Goal: Transaction & Acquisition: Purchase product/service

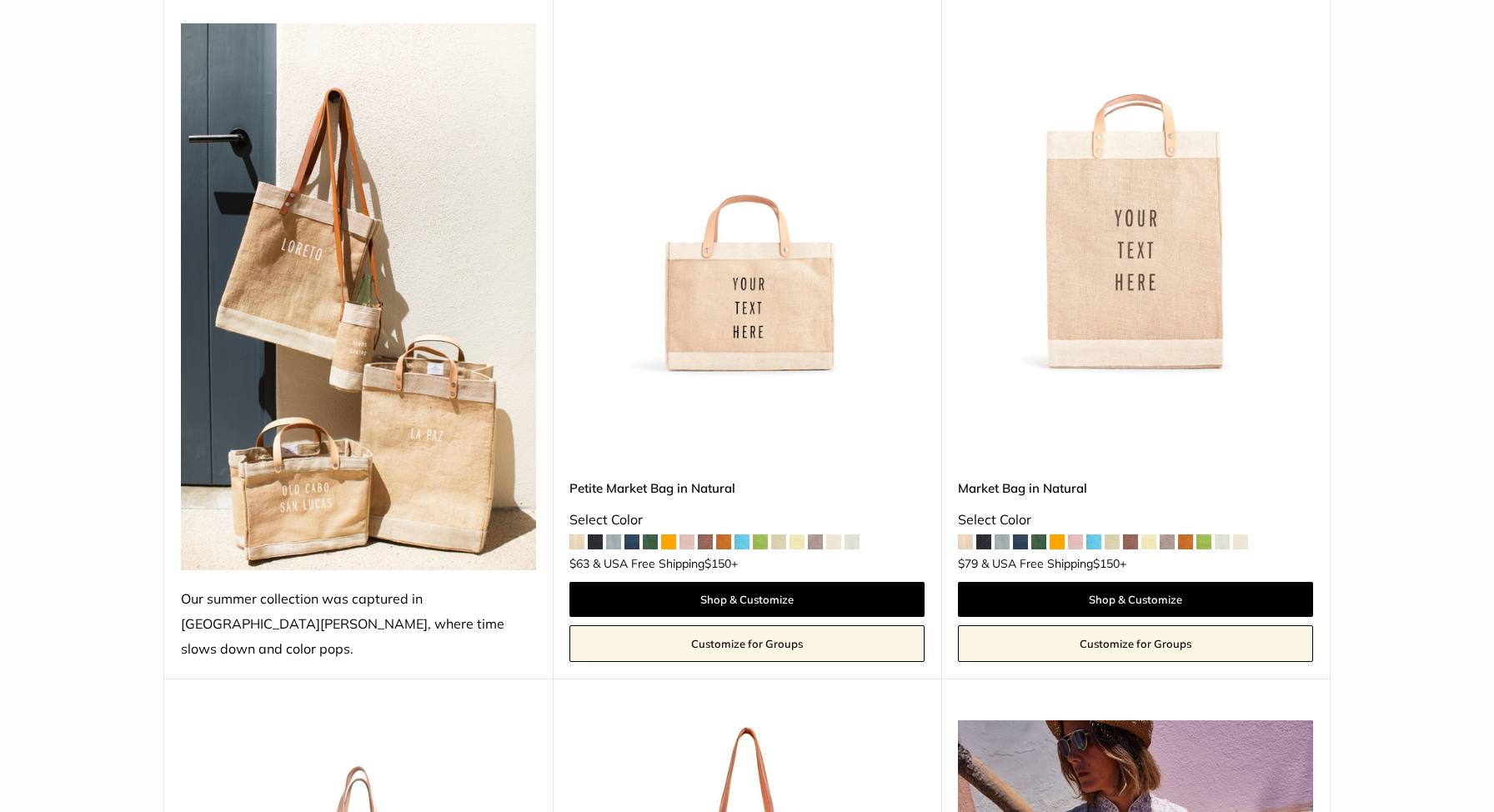
scroll to position [280, 0]
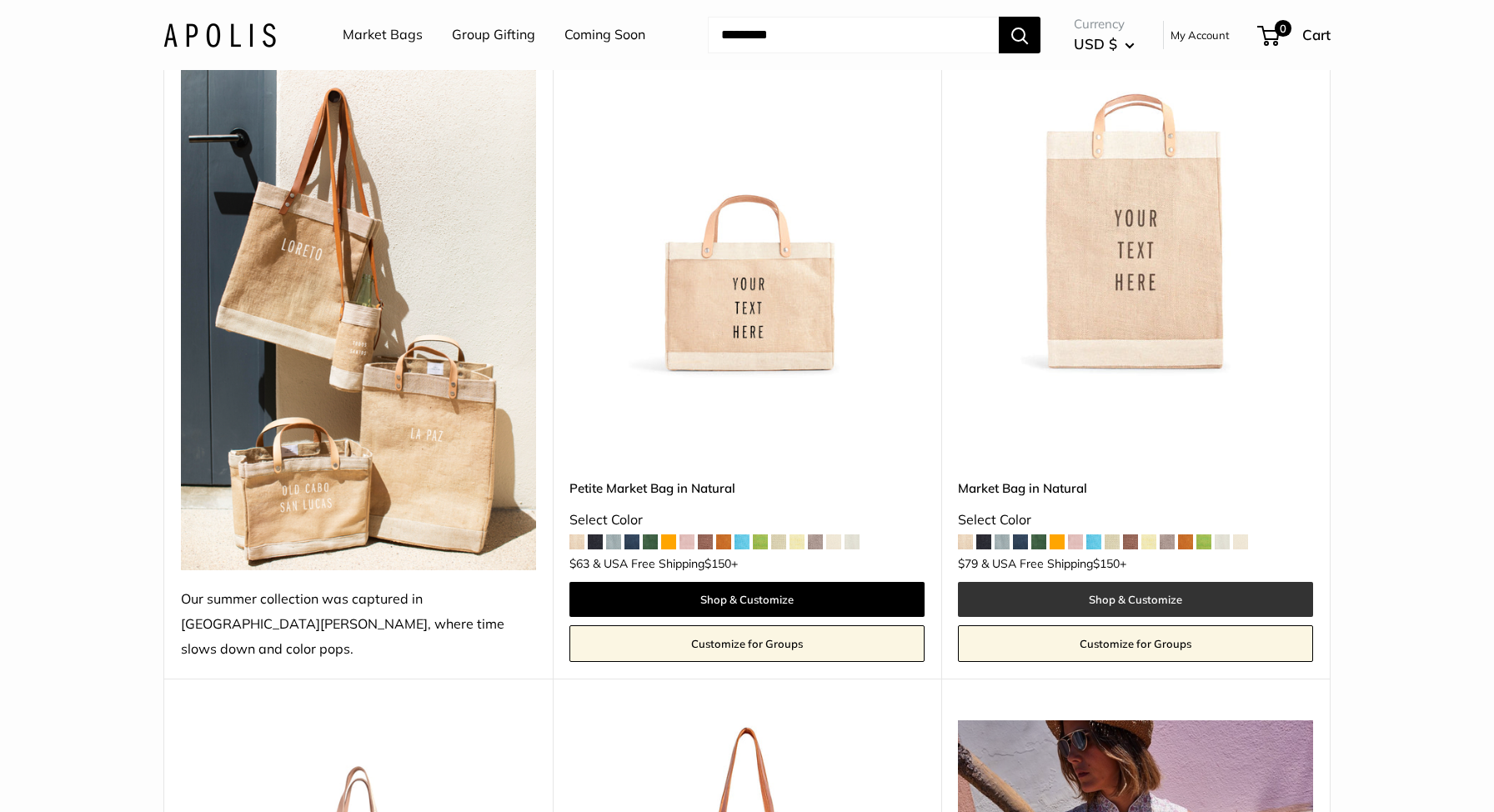
click at [1097, 582] on link "Shop & Customize" at bounding box center [1135, 599] width 355 height 35
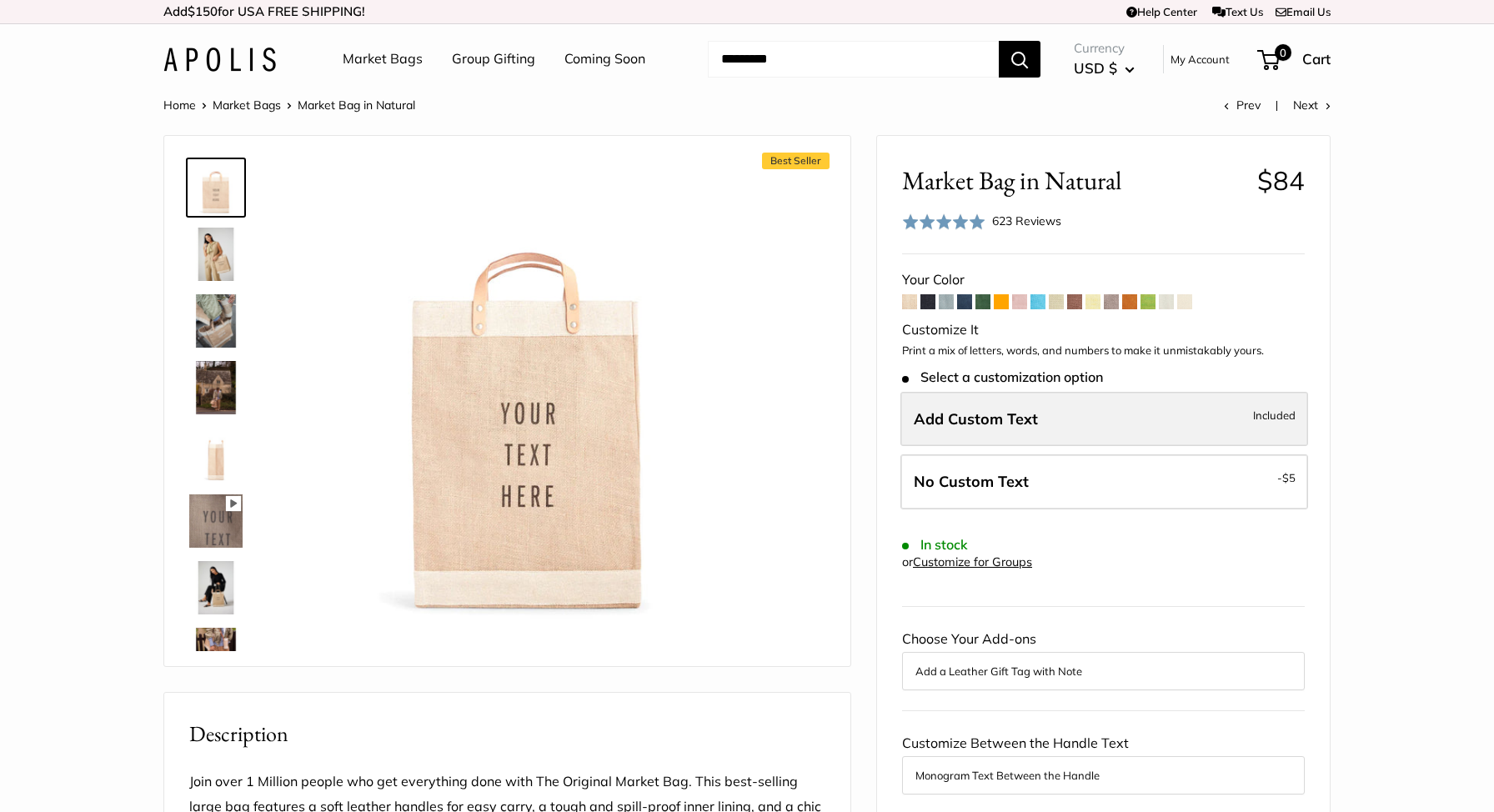
click at [981, 421] on span "Add Custom Text" at bounding box center [976, 419] width 124 height 19
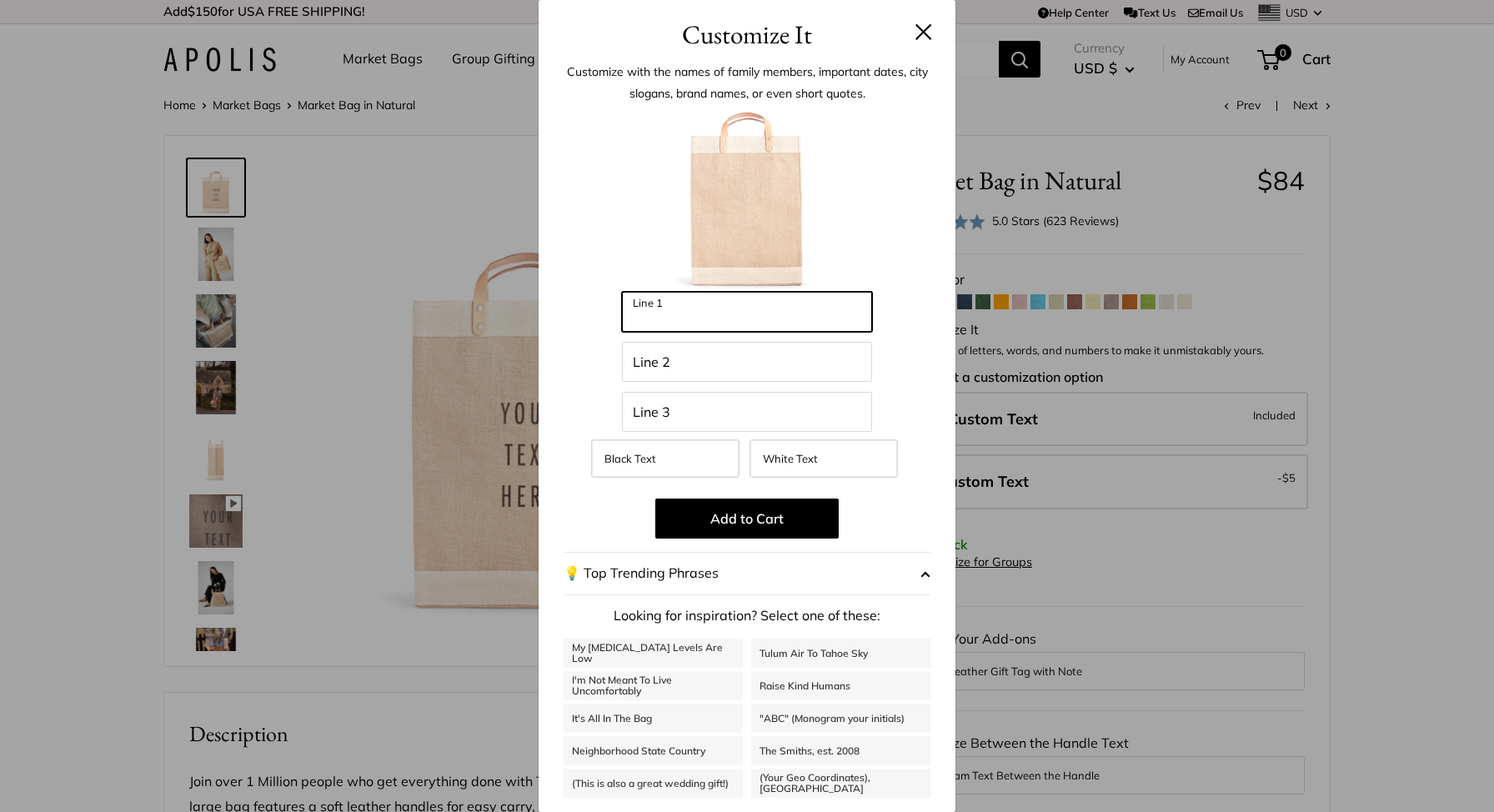
click at [715, 308] on input "Line 1" at bounding box center [747, 312] width 250 height 40
type input "**********"
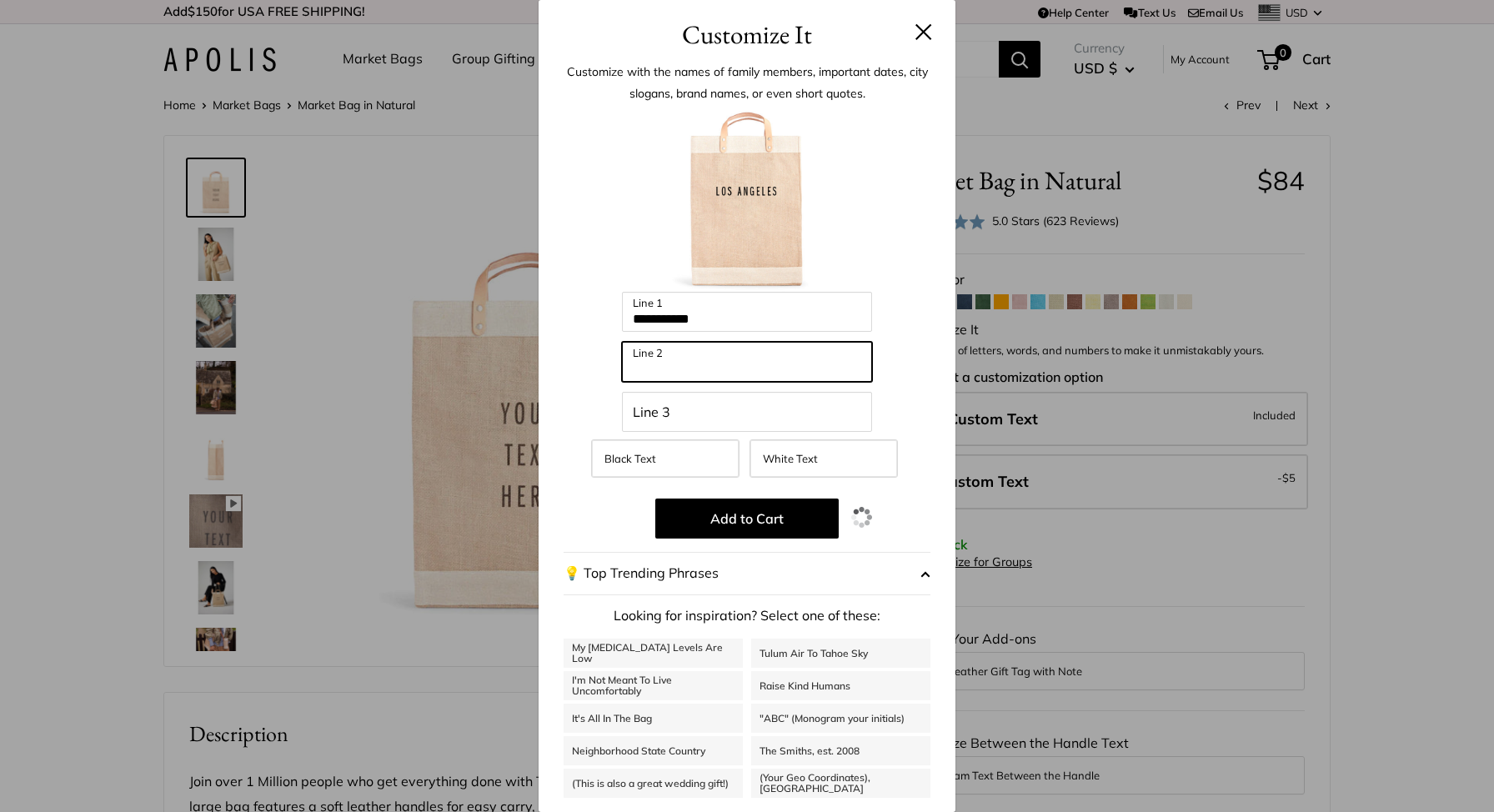
click at [684, 352] on input "Line 2" at bounding box center [747, 362] width 250 height 40
type input "**********"
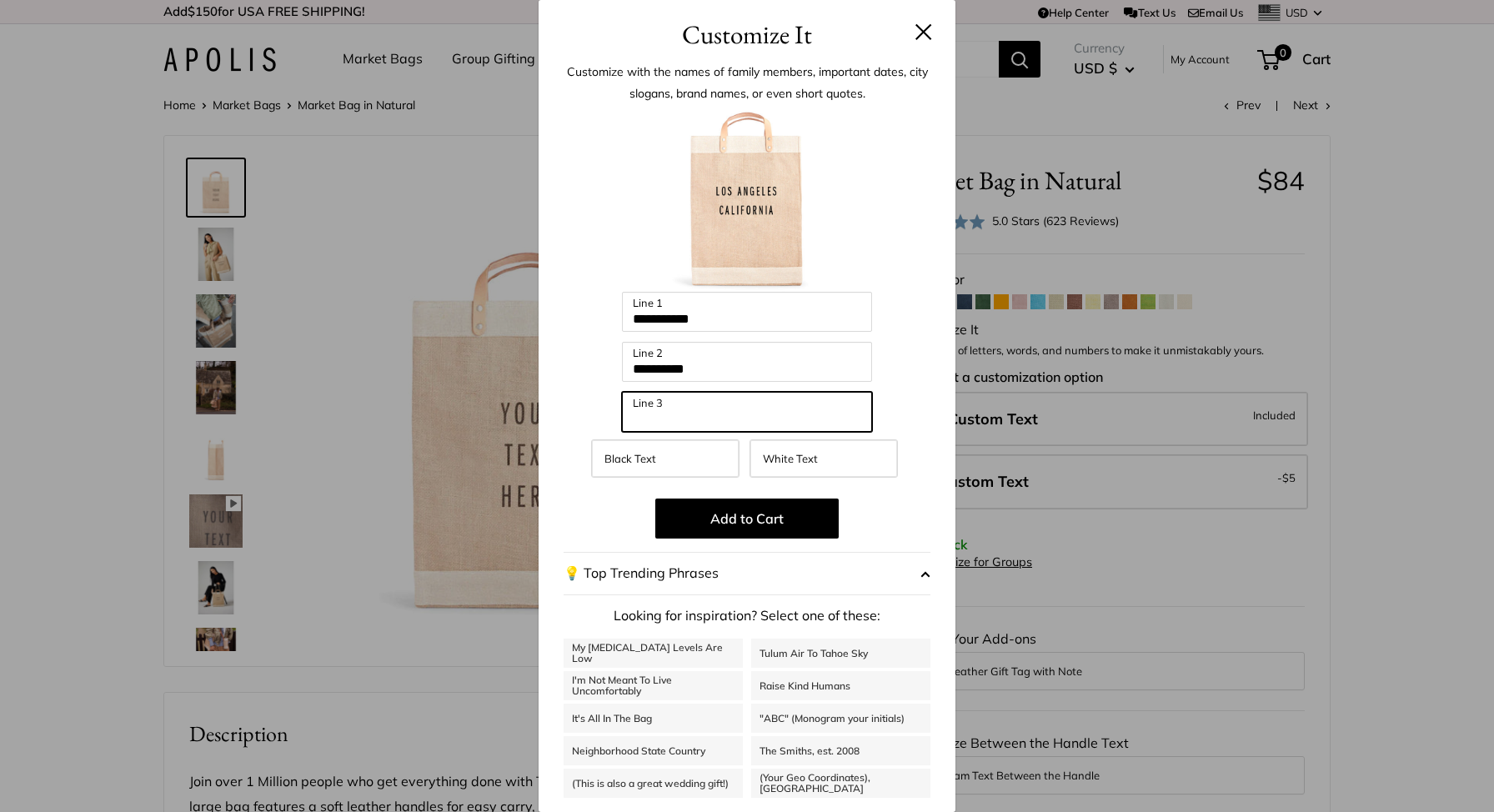
click at [658, 421] on input "Line 3" at bounding box center [747, 412] width 250 height 40
type input "***"
click at [900, 222] on div at bounding box center [747, 200] width 367 height 183
click at [798, 461] on span "White Text" at bounding box center [791, 458] width 55 height 13
click at [701, 451] on label "Black Text" at bounding box center [665, 459] width 149 height 38
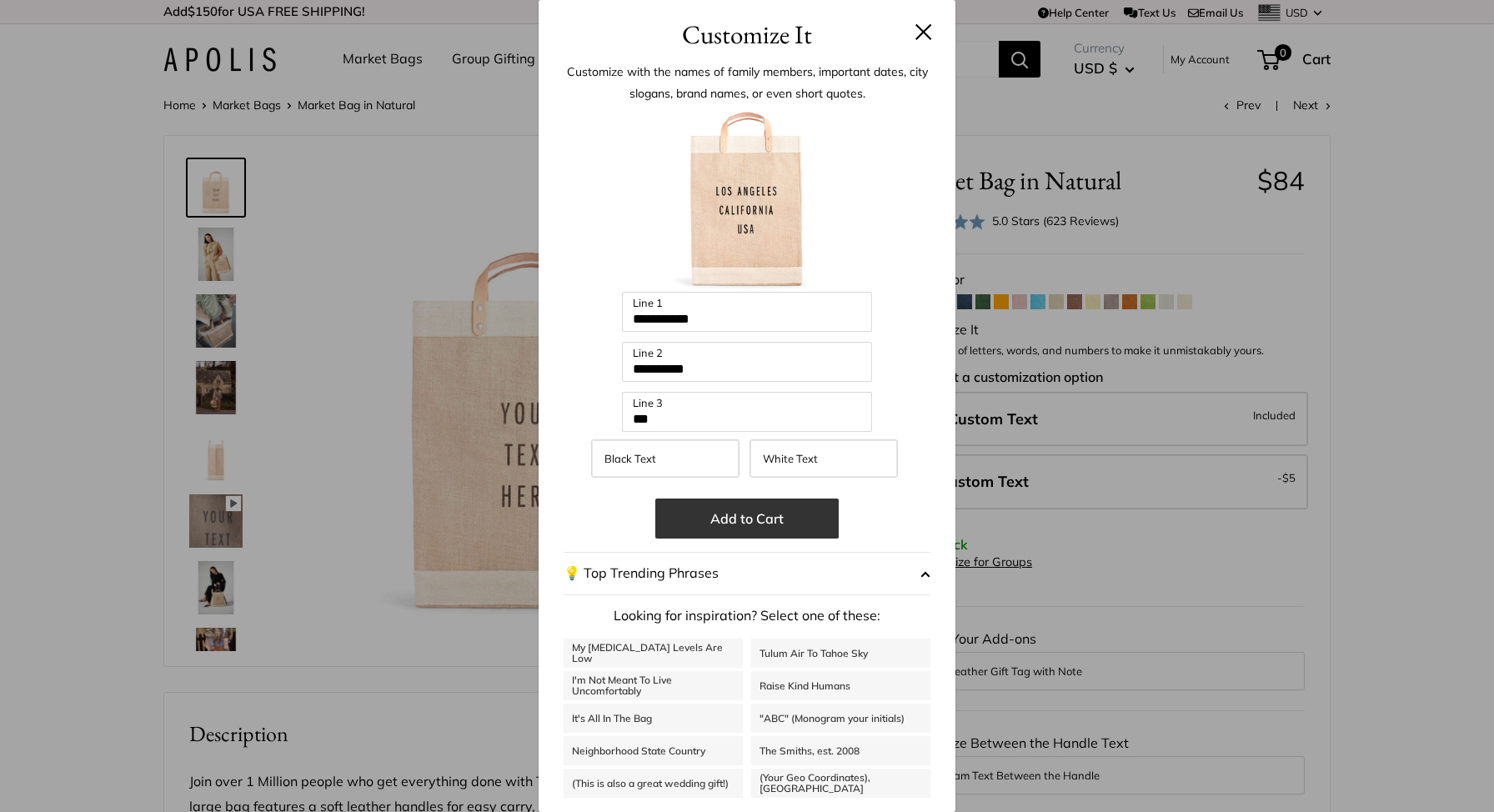
click at [756, 520] on button "Add to Cart" at bounding box center [747, 518] width 183 height 40
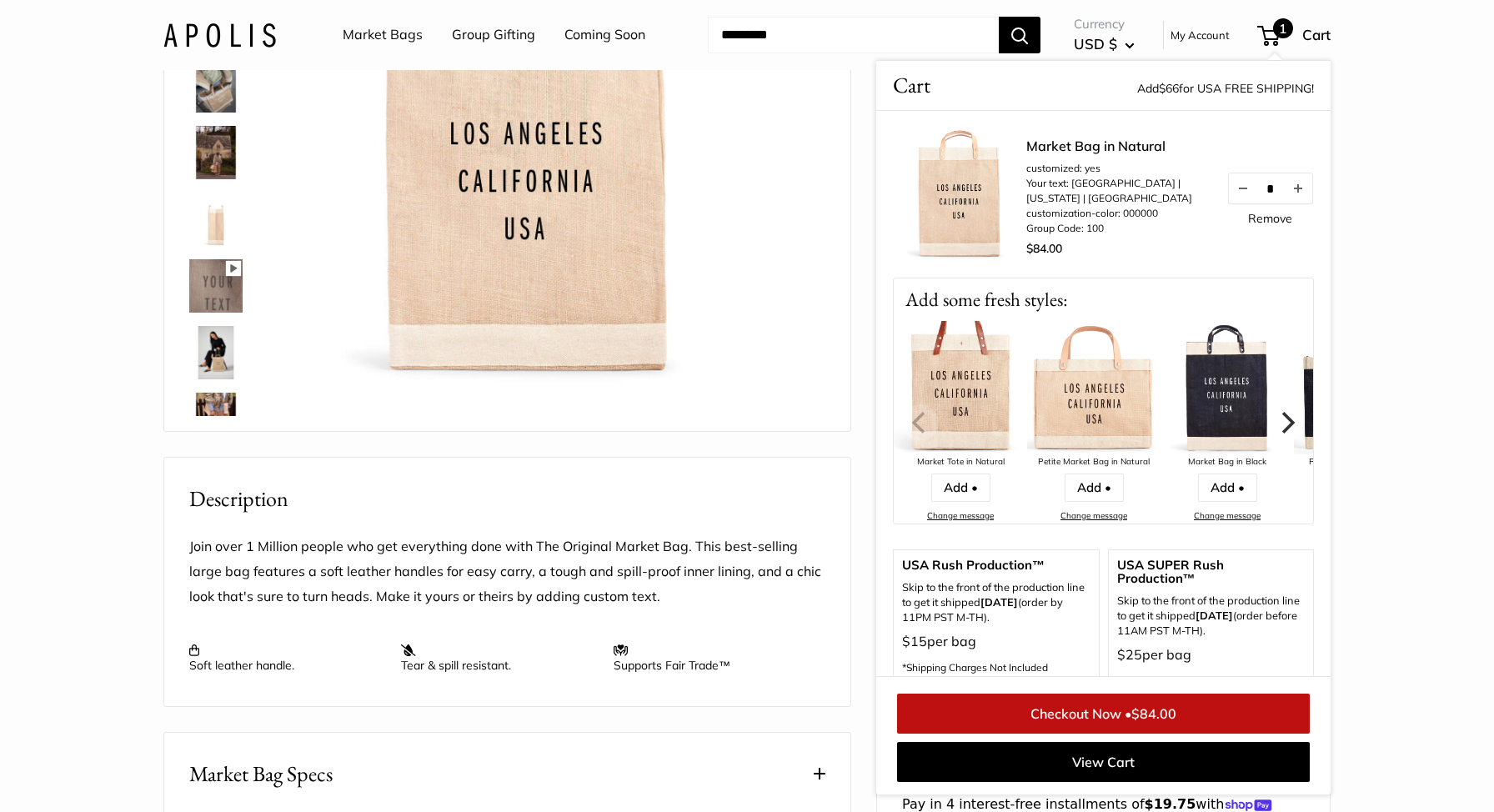
scroll to position [238, 0]
click at [1290, 422] on icon "Next" at bounding box center [1288, 422] width 13 height 22
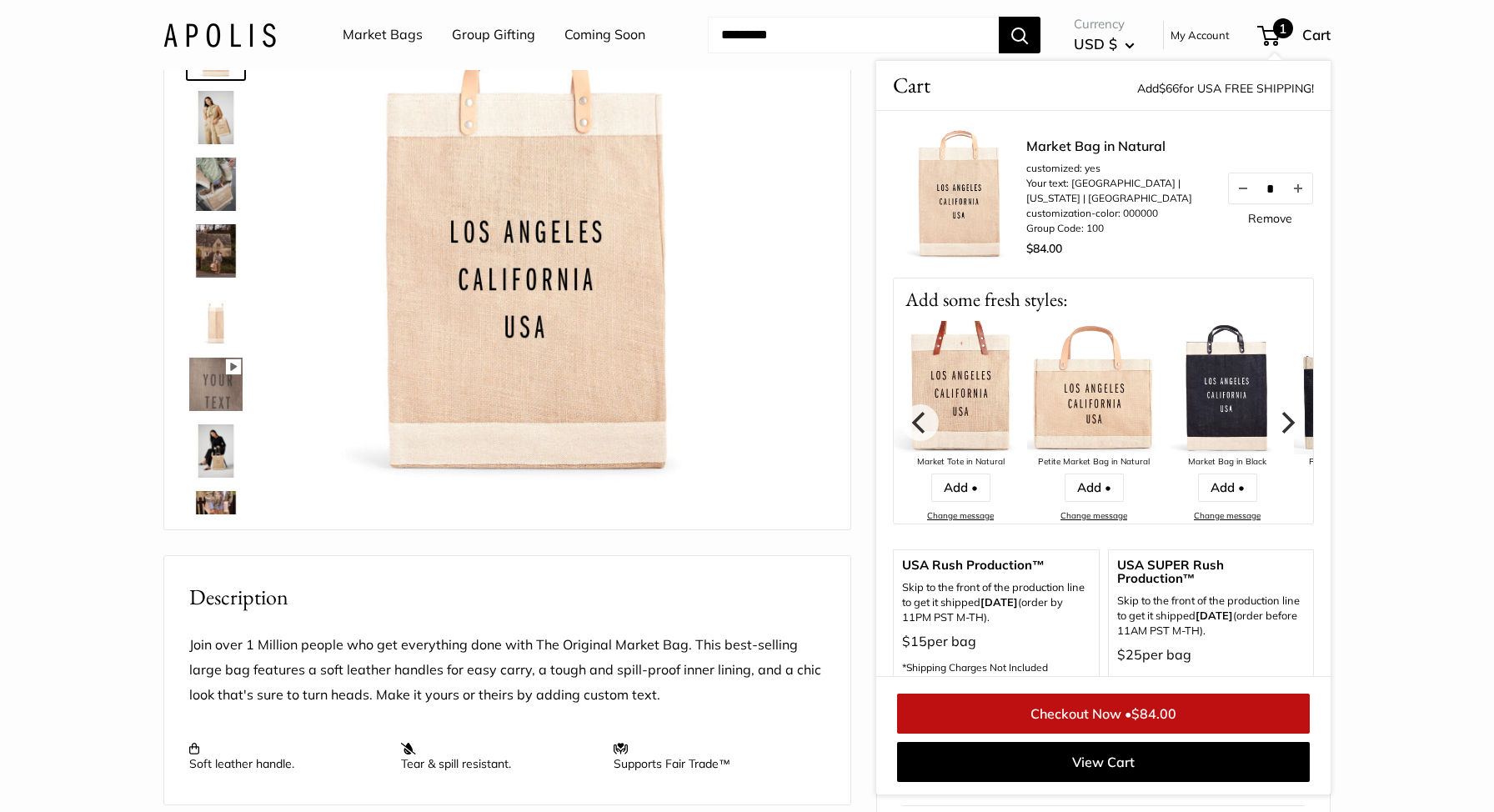
scroll to position [140, 0]
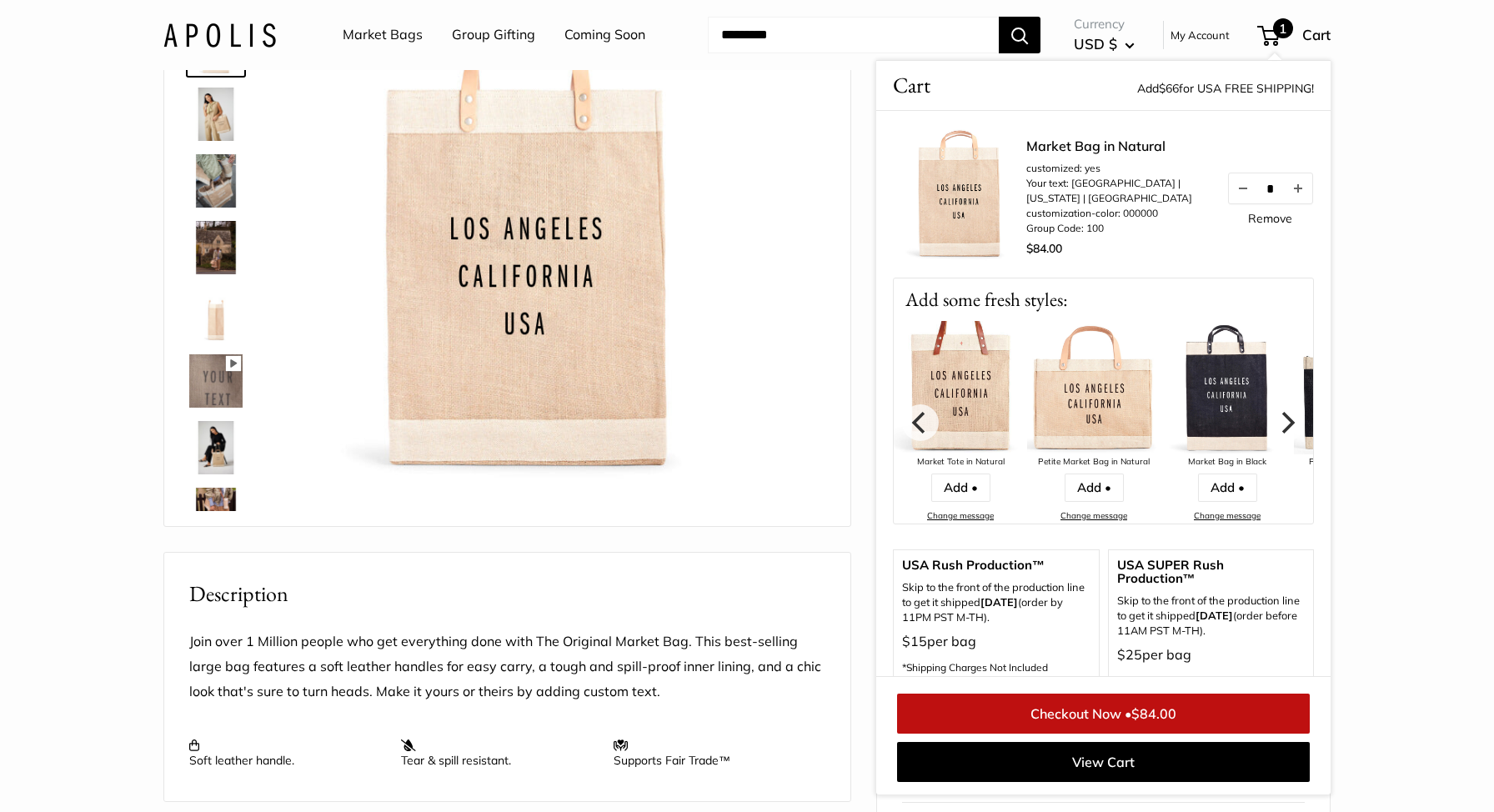
click at [1280, 38] on span "1" at bounding box center [1282, 28] width 20 height 20
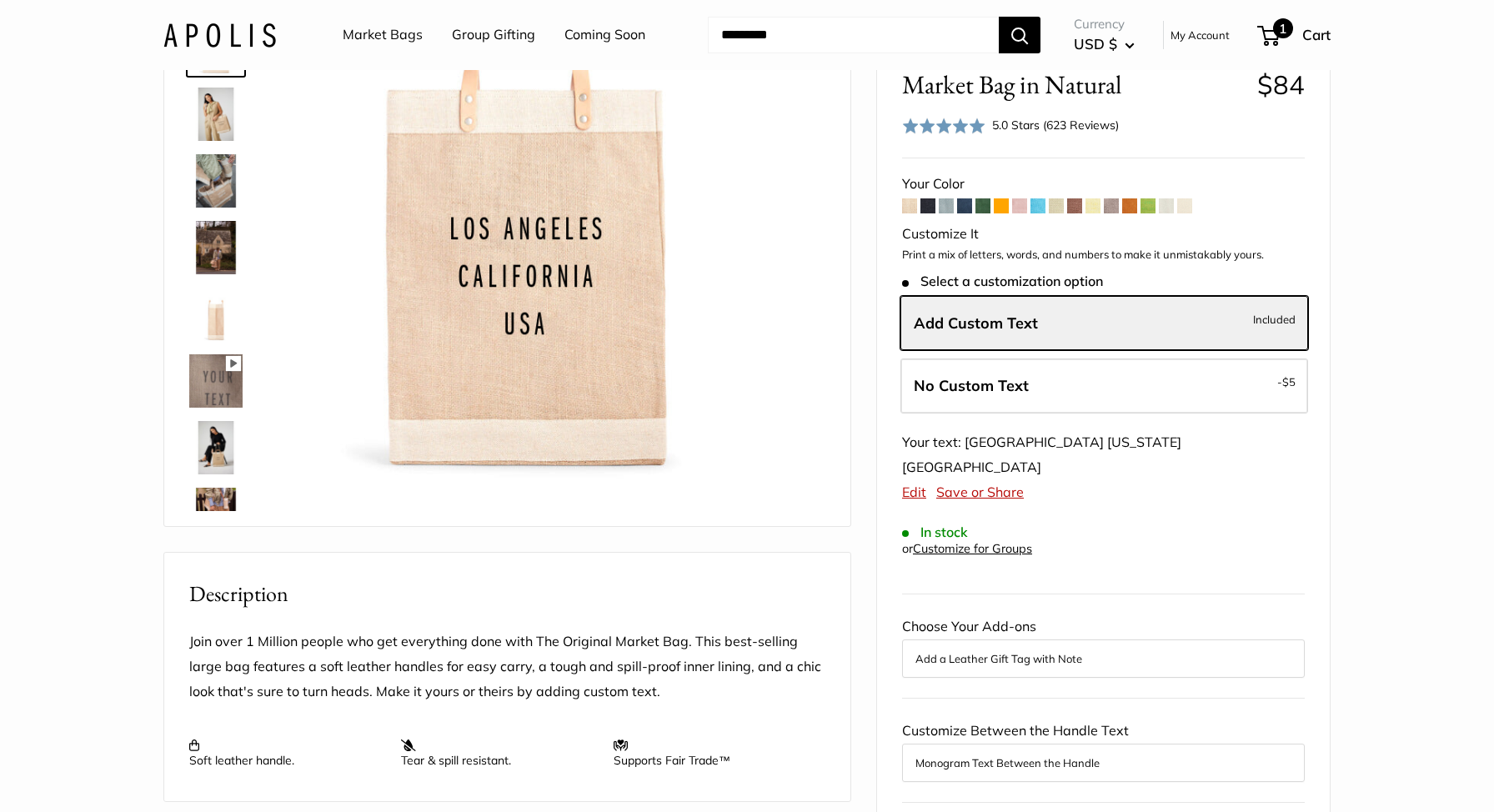
click at [1280, 38] on span "1" at bounding box center [1282, 28] width 20 height 20
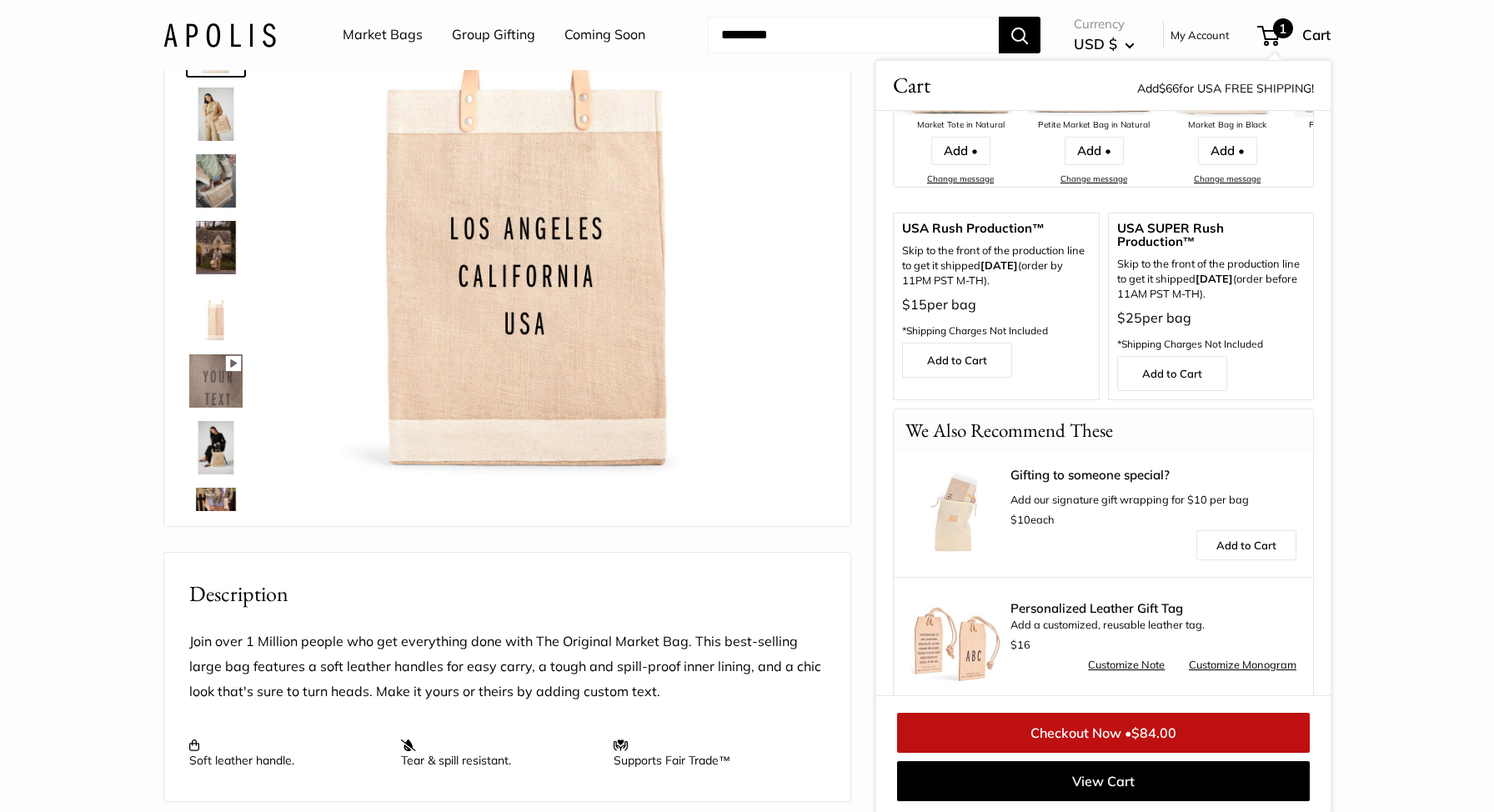
scroll to position [347, 0]
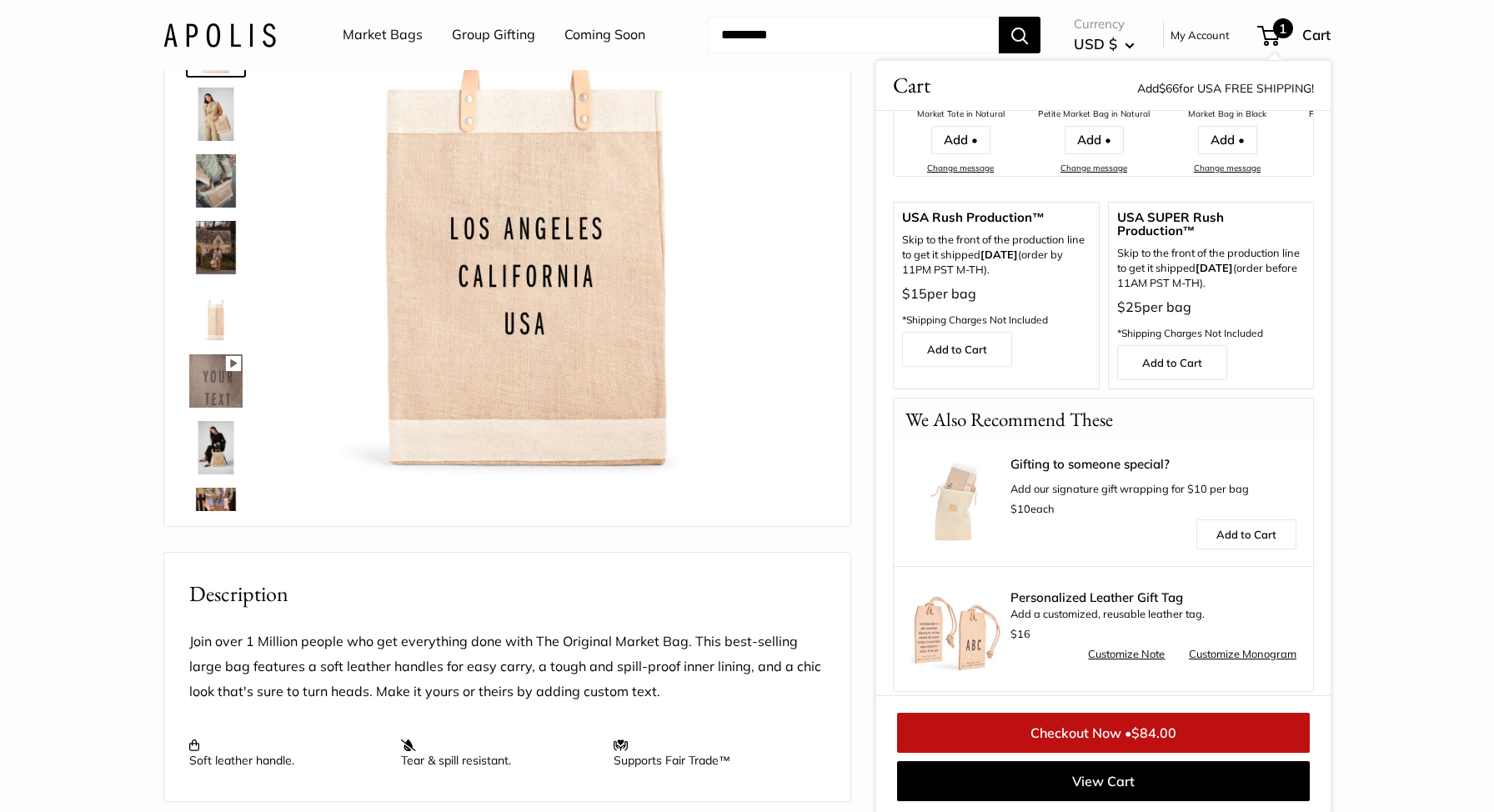
click at [1118, 736] on link "Checkout Now • $84.00" at bounding box center [1103, 733] width 413 height 40
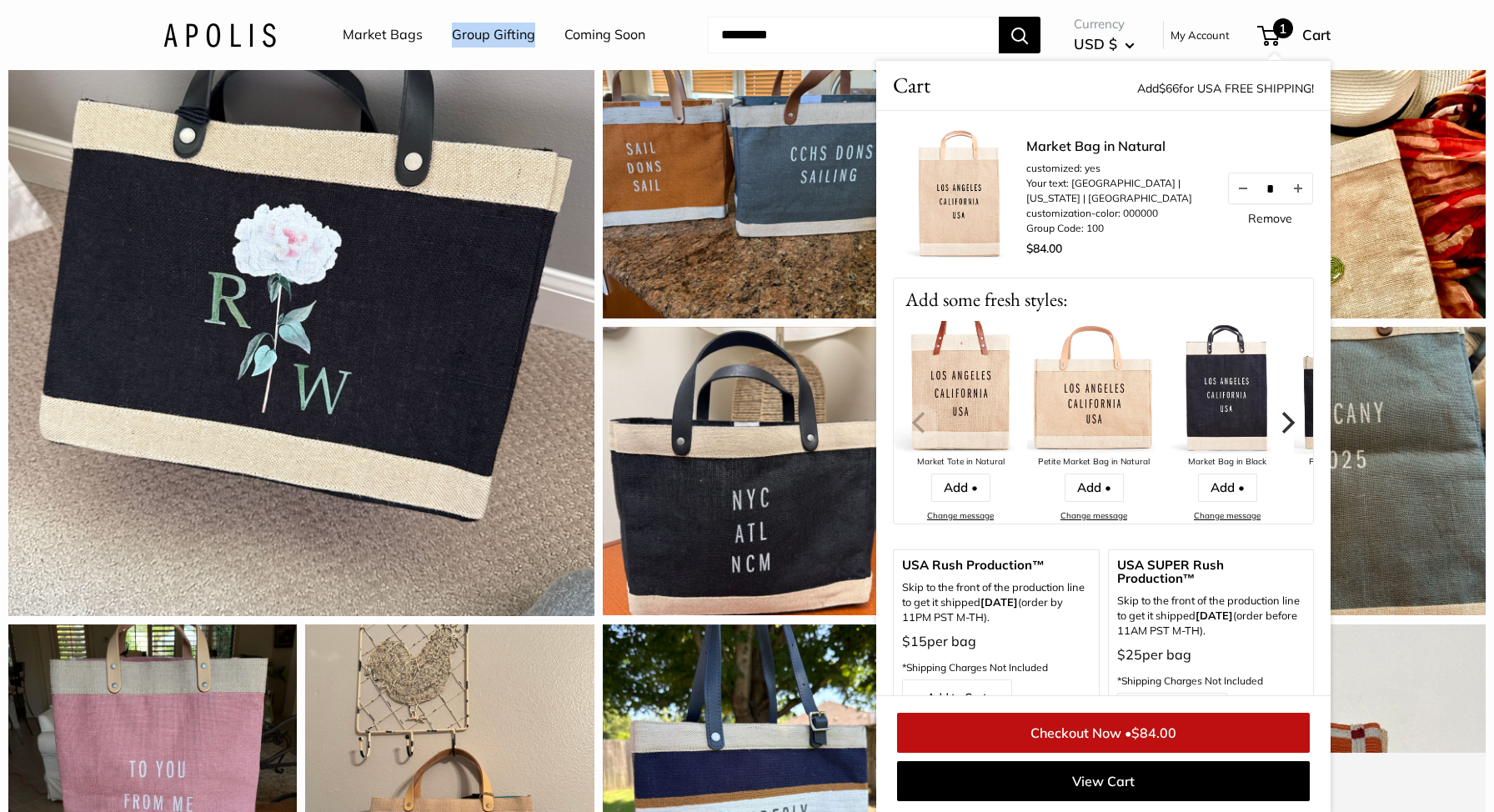
scroll to position [1507, 0]
